Goal: Navigation & Orientation: Find specific page/section

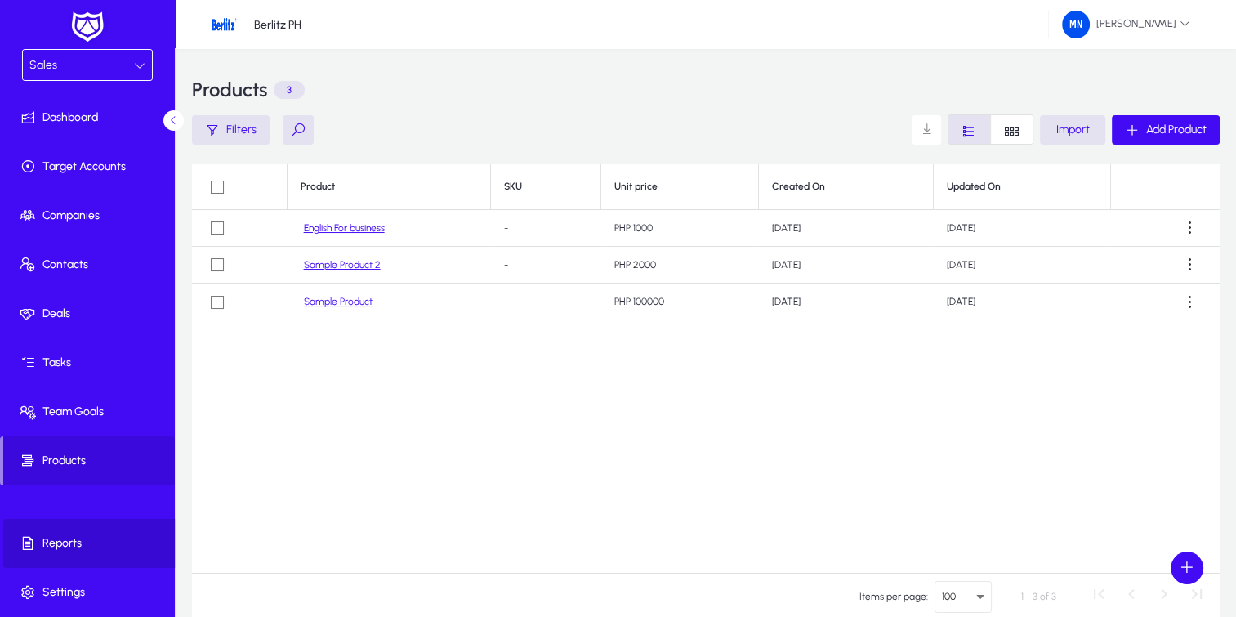
click at [47, 545] on span "Reports" at bounding box center [90, 543] width 175 height 16
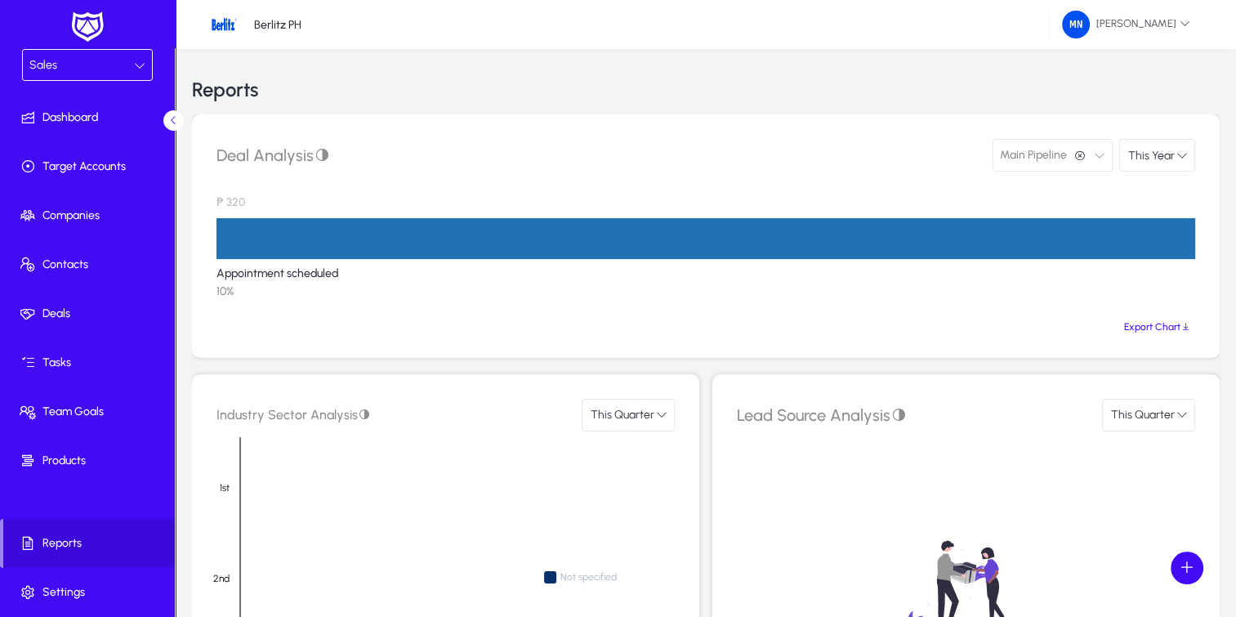
click at [1170, 159] on span "This Year" at bounding box center [1152, 156] width 50 height 14
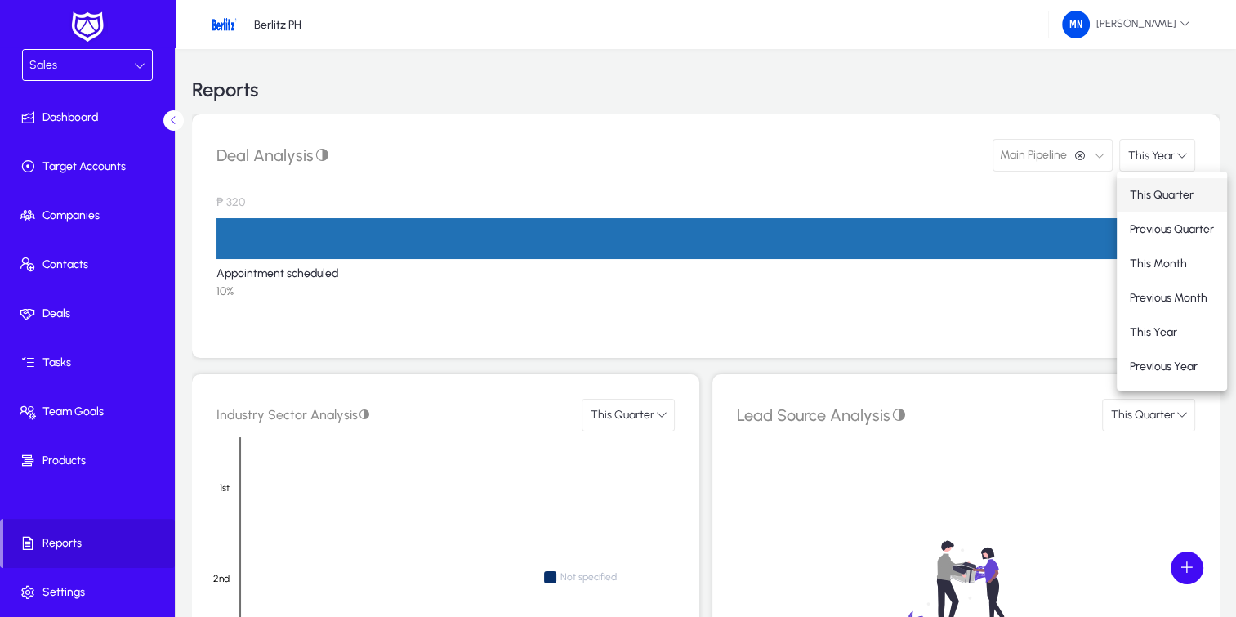
click at [1169, 189] on span "This Quarter" at bounding box center [1162, 195] width 64 height 14
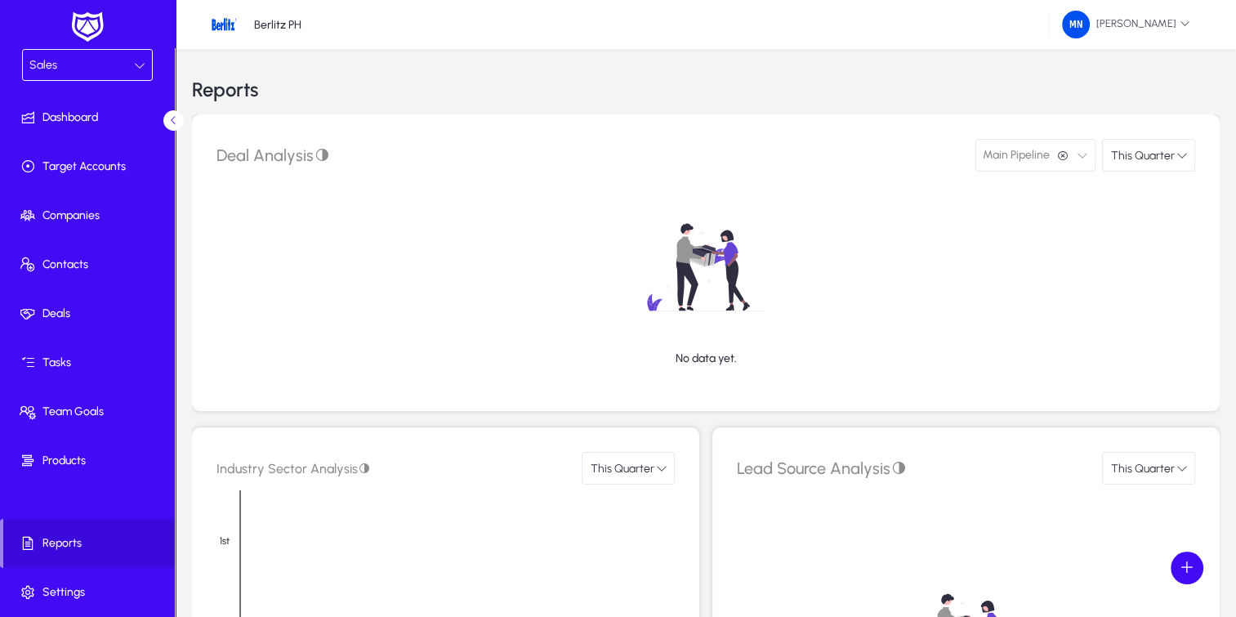
click at [1152, 154] on span "This Quarter" at bounding box center [1143, 156] width 67 height 14
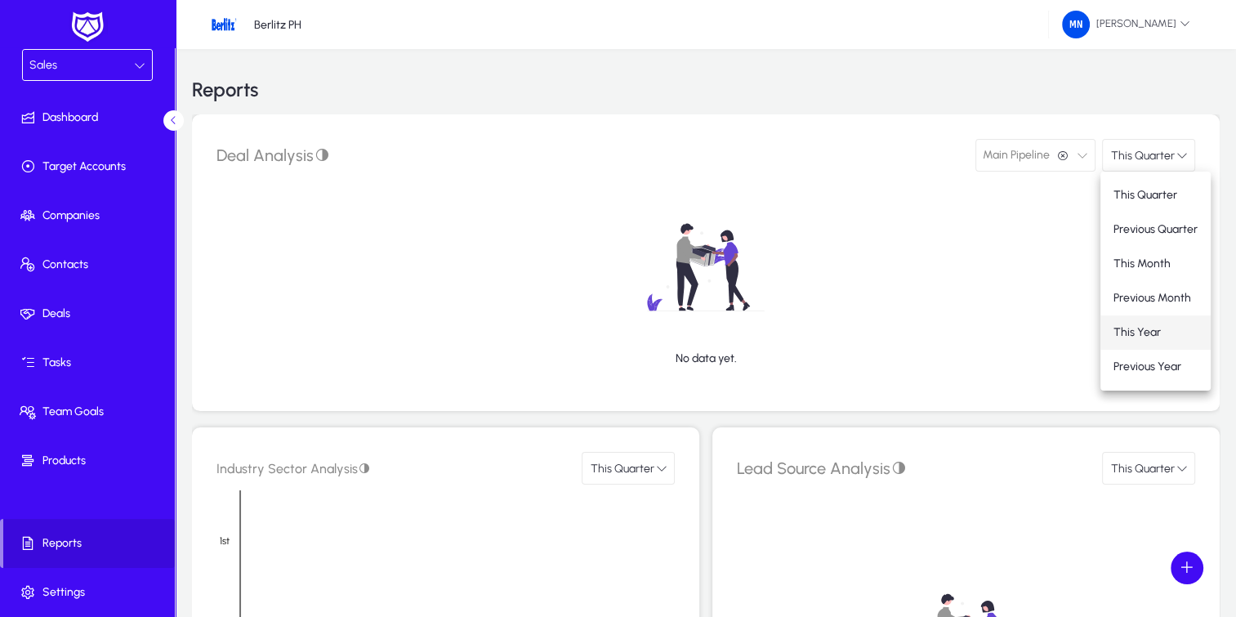
click at [1142, 334] on span "This Year" at bounding box center [1137, 332] width 47 height 14
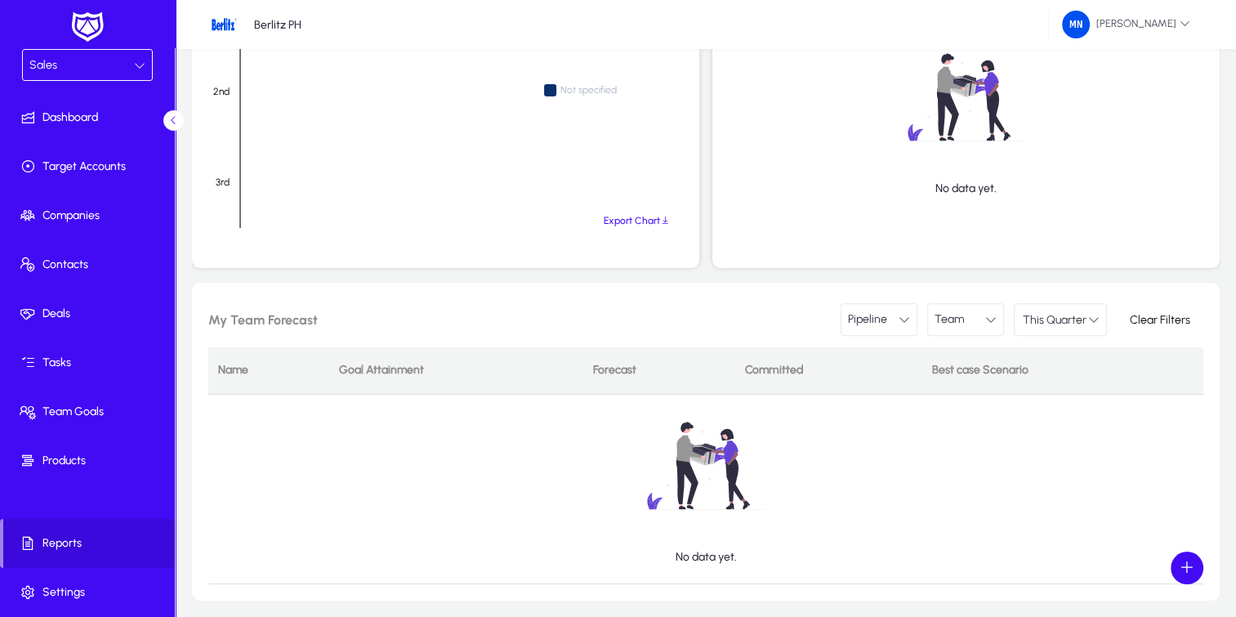
scroll to position [552, 0]
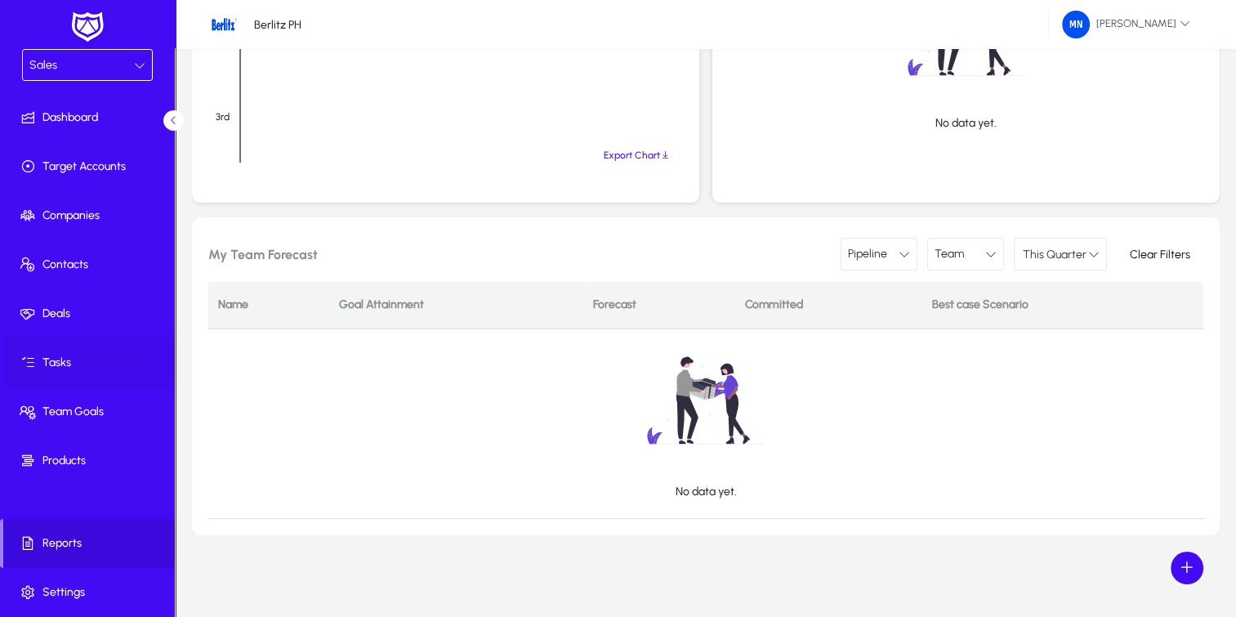
click at [66, 359] on span "Tasks" at bounding box center [90, 363] width 175 height 16
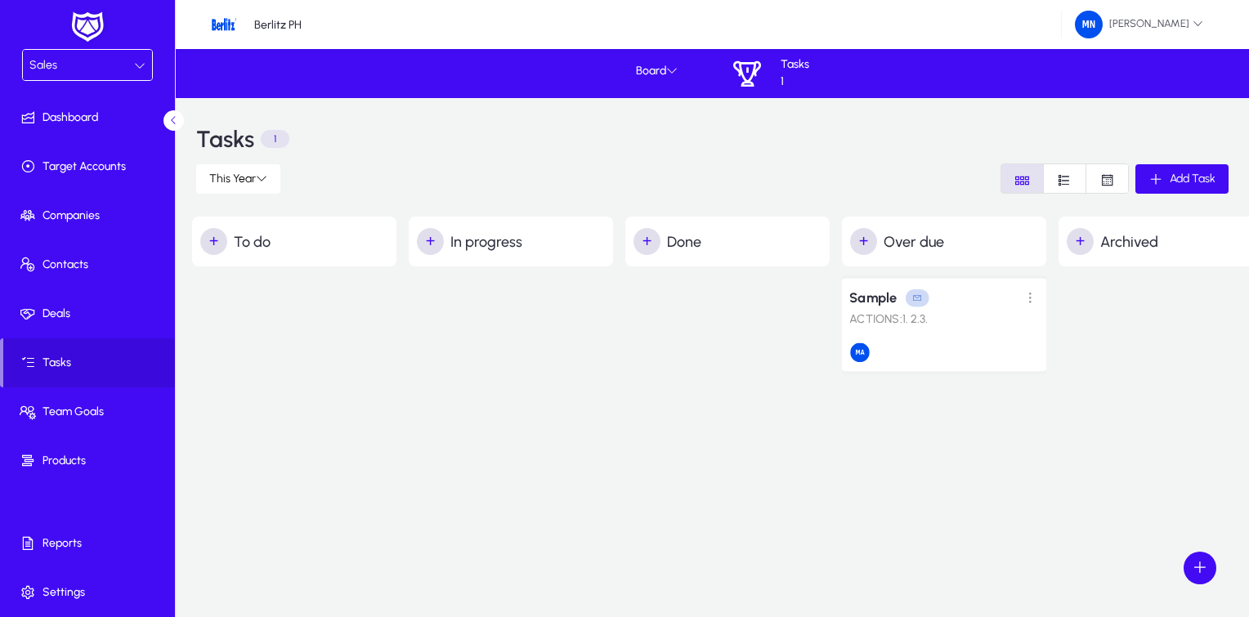
click at [877, 324] on p "ACTIONS:1. 2.3." at bounding box center [944, 320] width 190 height 14
click at [964, 324] on p "ACTIONS:1. 2.3." at bounding box center [944, 320] width 190 height 14
click at [1029, 297] on span at bounding box center [1030, 298] width 34 height 34
click at [999, 320] on button "Edit" at bounding box center [993, 332] width 92 height 34
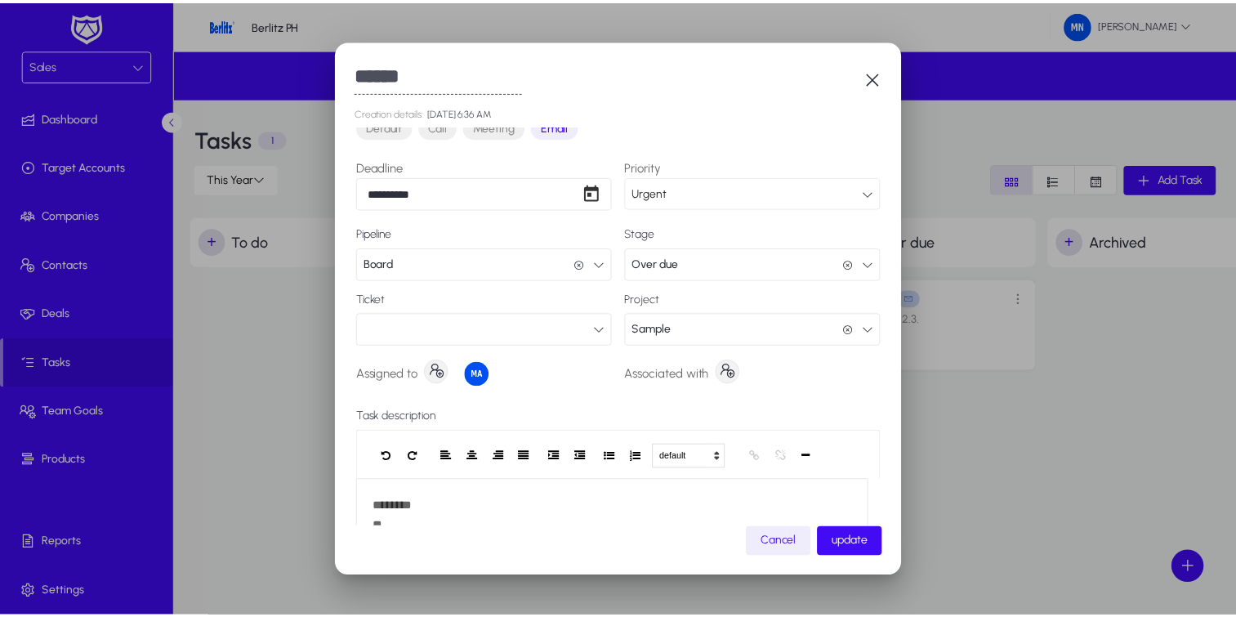
scroll to position [146, 0]
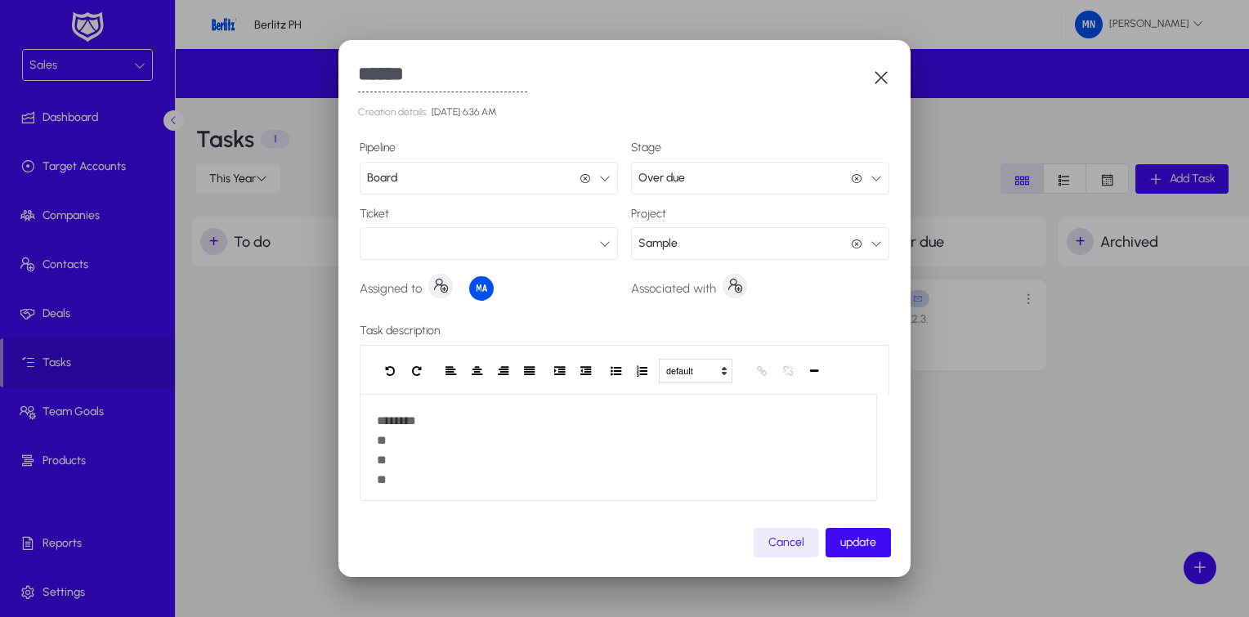
click at [872, 72] on icon "button" at bounding box center [881, 78] width 20 height 20
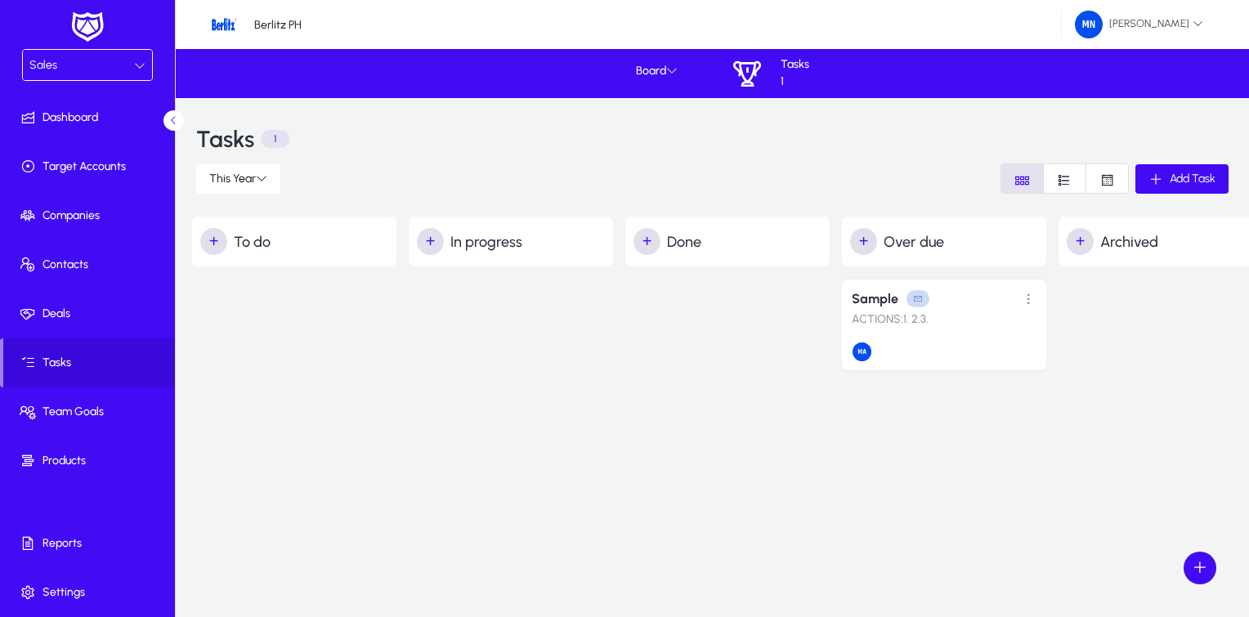
click at [1113, 180] on icon "Font Style" at bounding box center [1107, 180] width 16 height 16
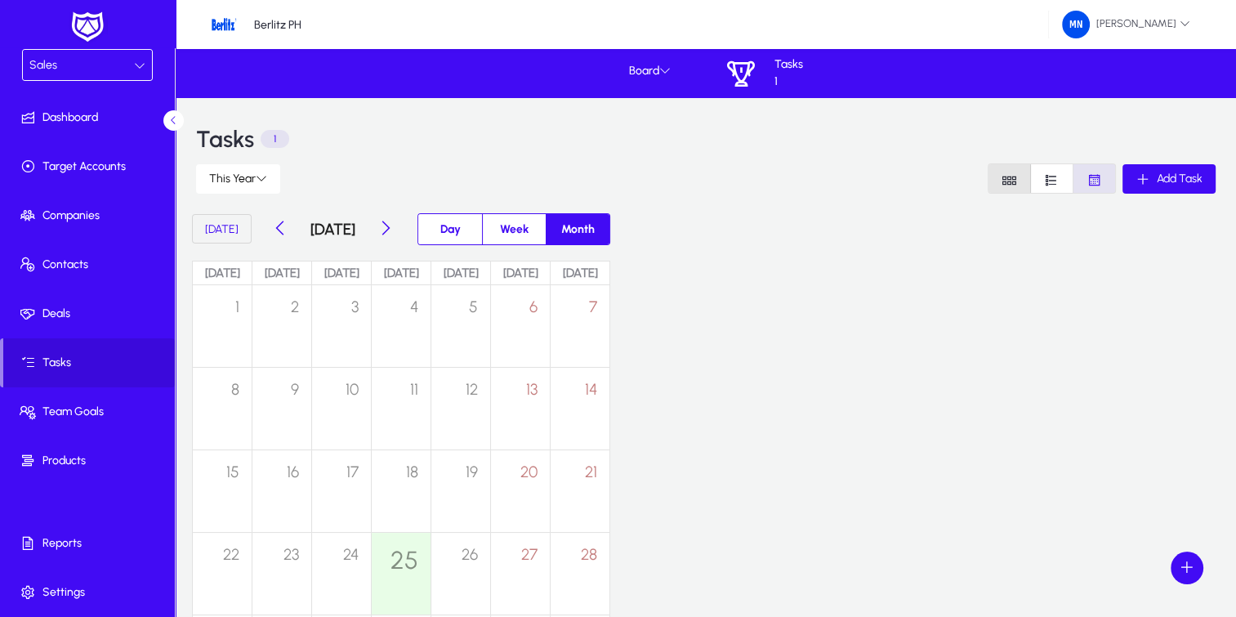
click at [1005, 190] on span "Font Style" at bounding box center [1010, 178] width 42 height 29
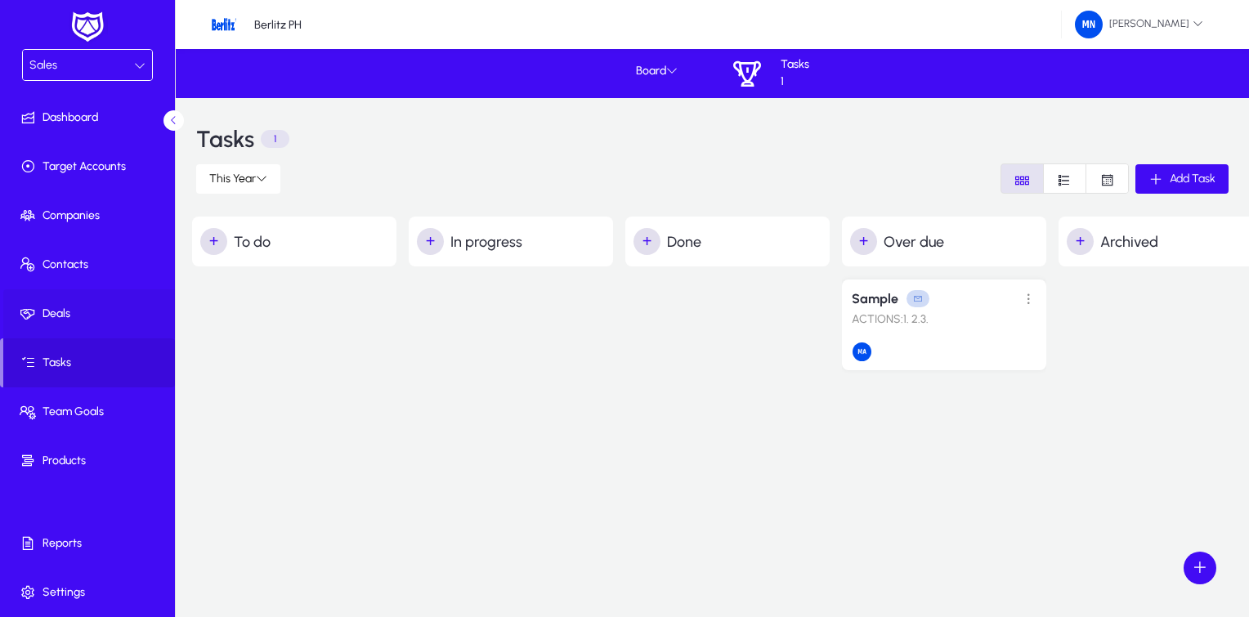
click at [31, 311] on icon at bounding box center [31, 314] width 23 height 16
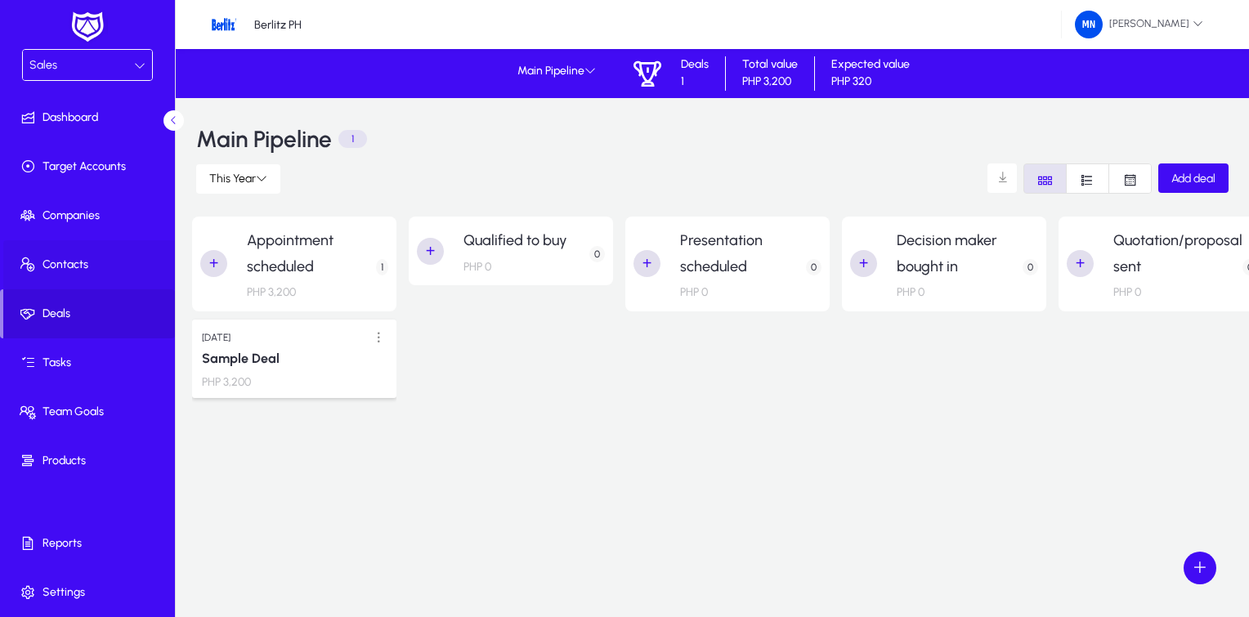
click at [74, 264] on span "Contacts" at bounding box center [90, 265] width 175 height 16
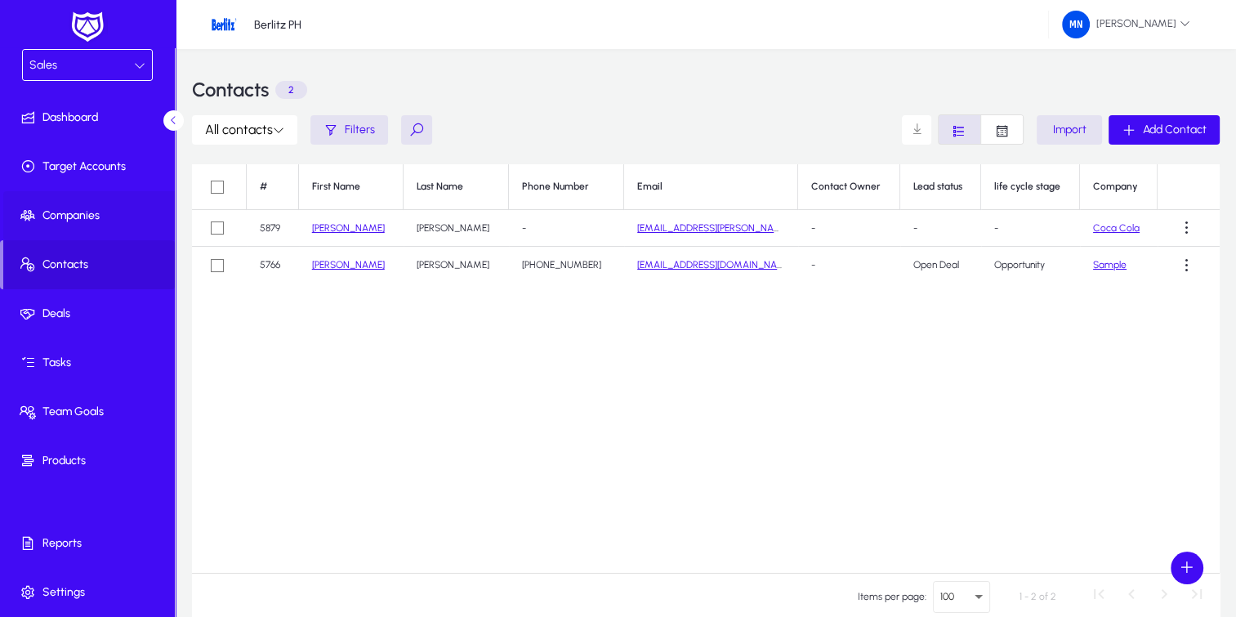
click at [59, 217] on span "Companies" at bounding box center [90, 216] width 175 height 16
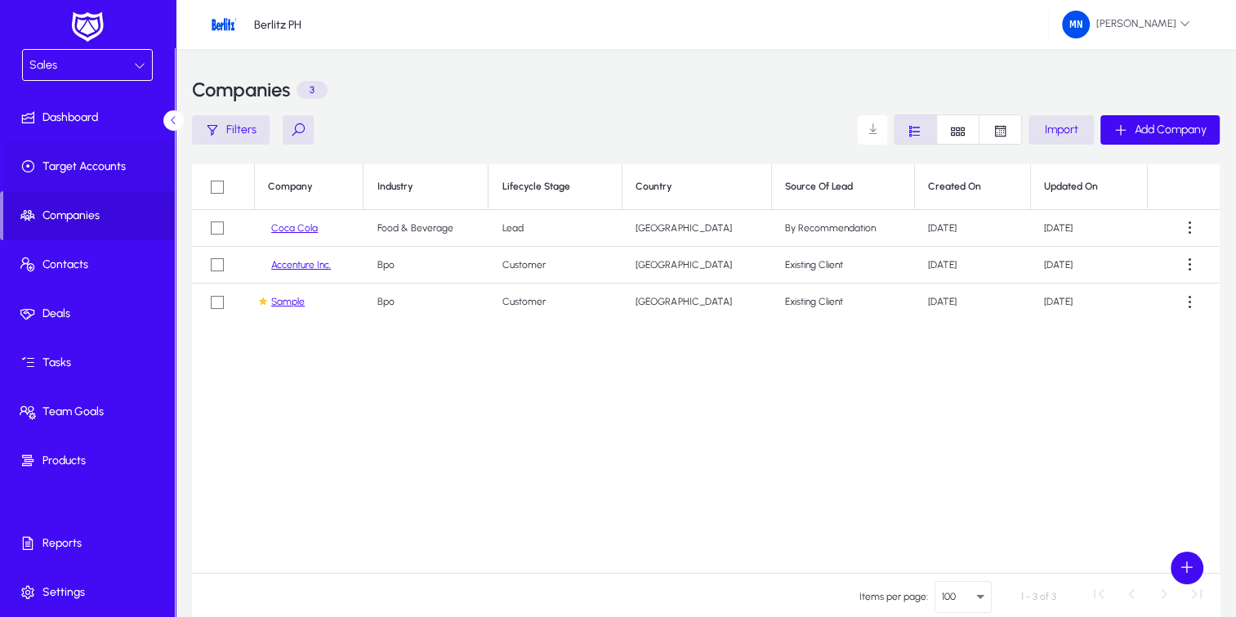
click at [74, 170] on span "Target Accounts" at bounding box center [90, 167] width 175 height 16
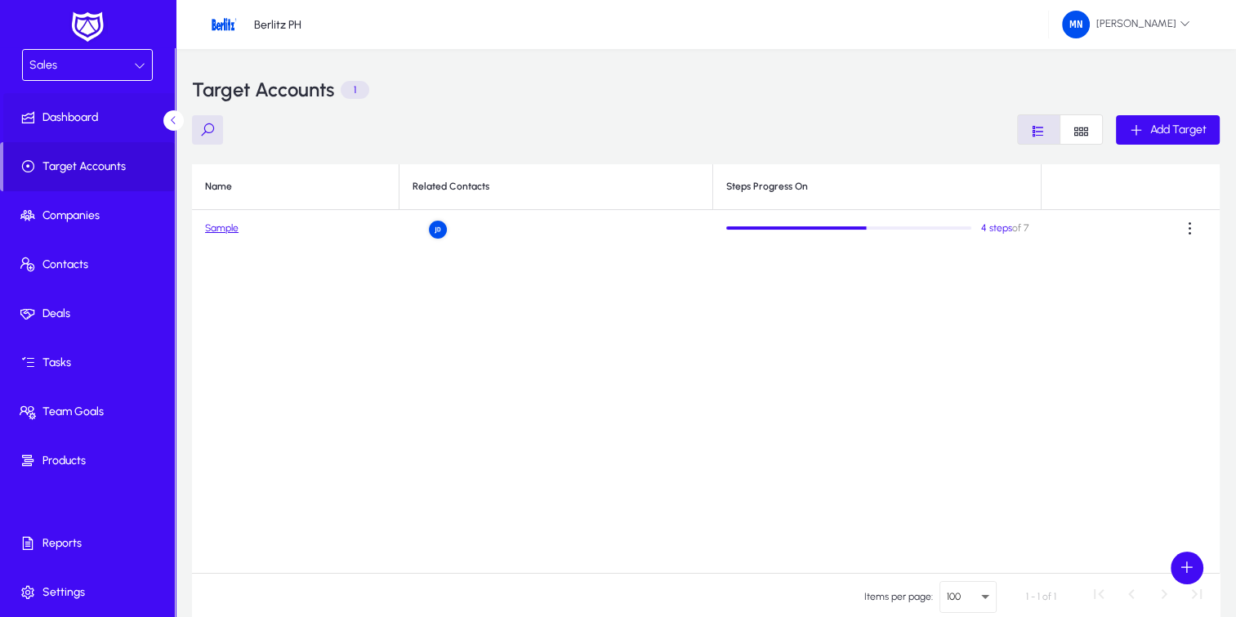
click at [72, 114] on span "Dashboard" at bounding box center [90, 118] width 175 height 16
